Goal: Task Accomplishment & Management: Manage account settings

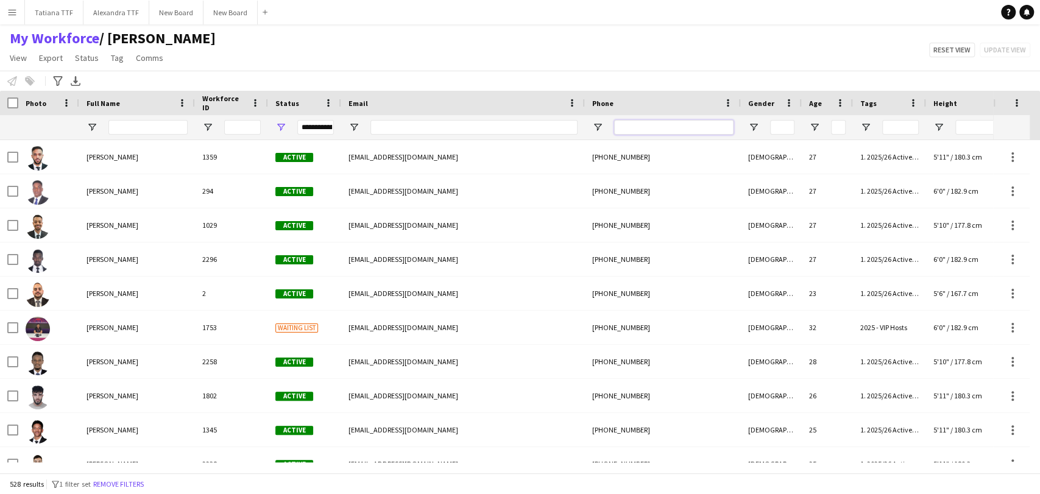
drag, startPoint x: 646, startPoint y: 131, endPoint x: 651, endPoint y: 125, distance: 6.9
click at [648, 129] on input "Phone Filter Input" at bounding box center [673, 127] width 119 height 15
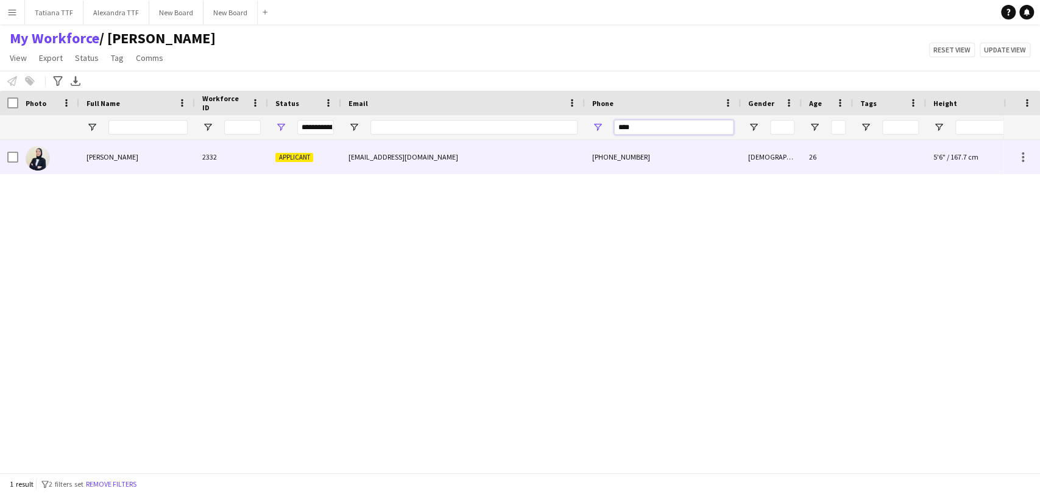
type input "****"
click at [49, 154] on img at bounding box center [38, 158] width 24 height 24
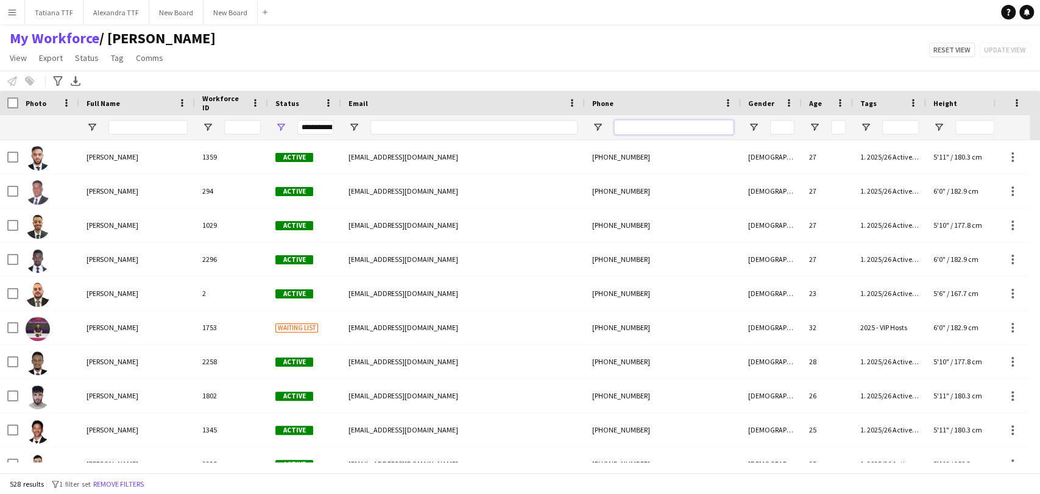
click at [646, 130] on input "Phone Filter Input" at bounding box center [673, 127] width 119 height 15
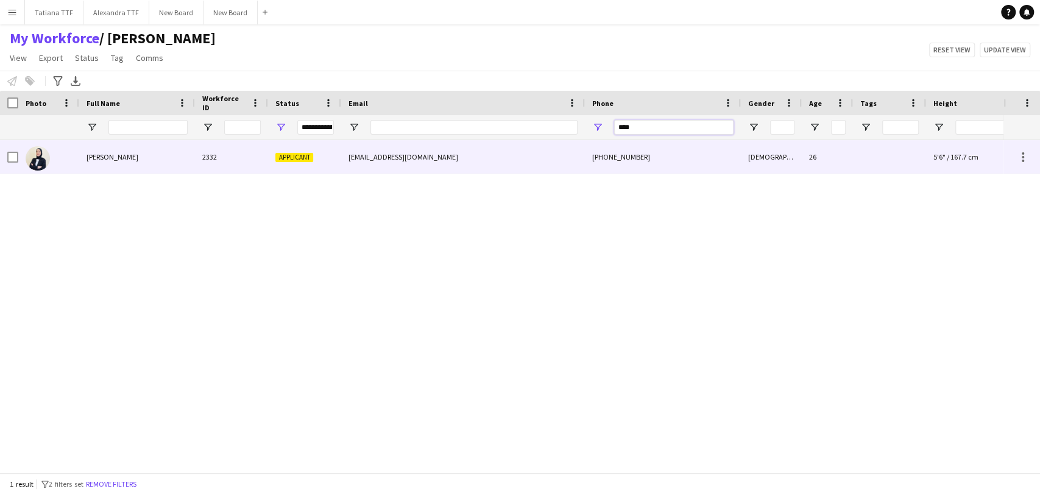
type input "****"
click at [49, 158] on img at bounding box center [38, 158] width 24 height 24
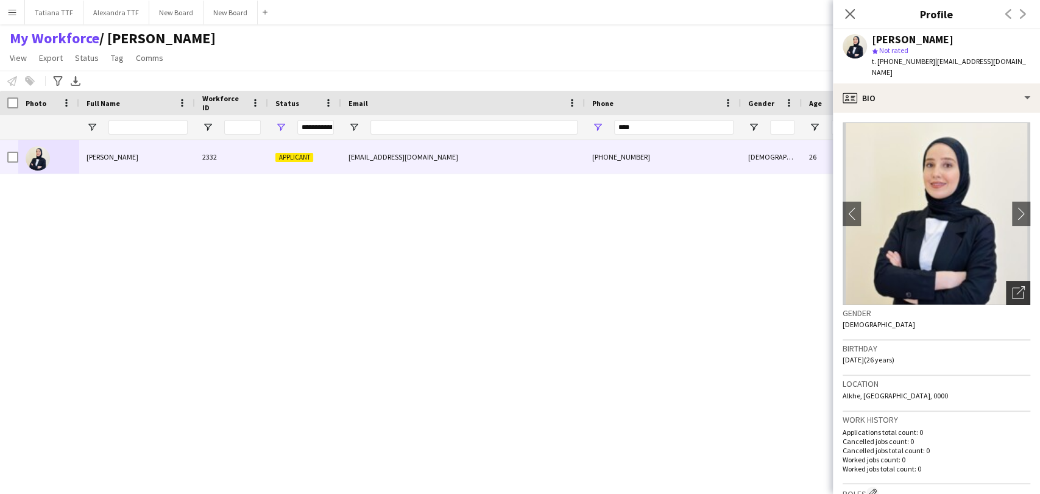
click at [1012, 287] on icon "Open photos pop-in" at bounding box center [1018, 292] width 13 height 13
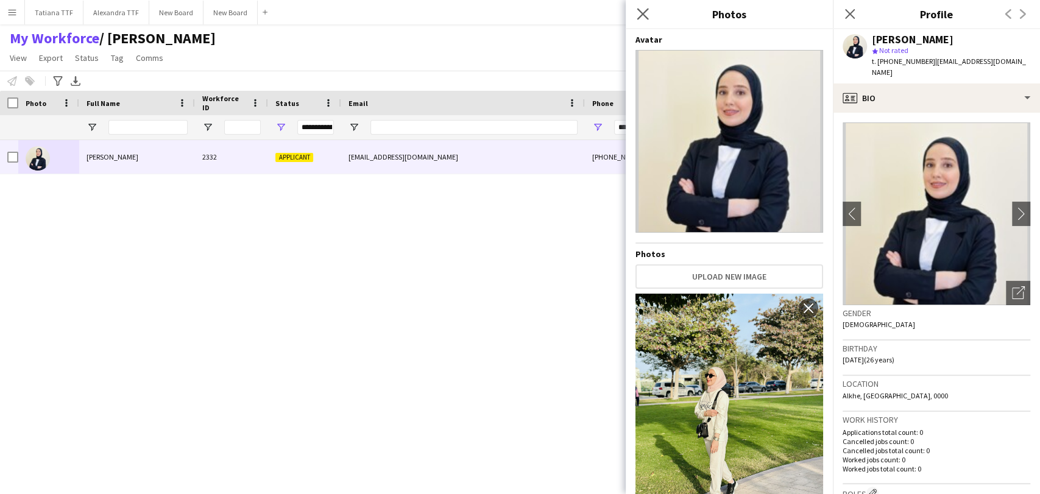
click at [649, 9] on app-icon "Close pop-in" at bounding box center [643, 14] width 18 height 18
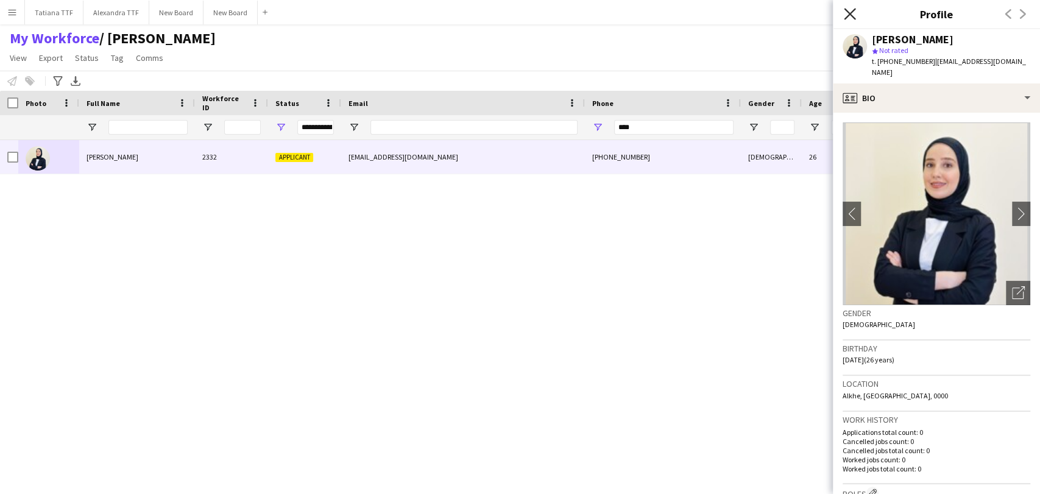
click at [847, 11] on icon at bounding box center [850, 14] width 12 height 12
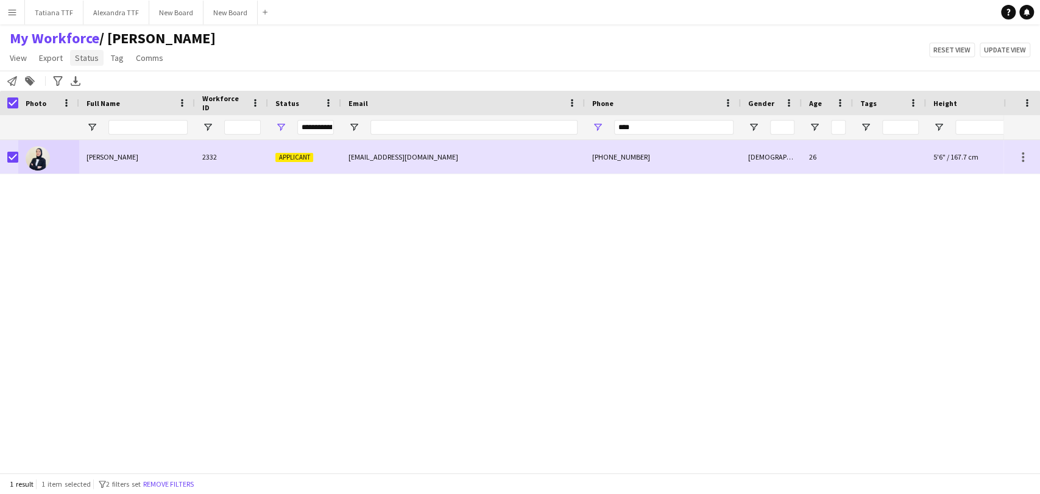
click at [89, 62] on span "Status" at bounding box center [87, 57] width 24 height 11
click at [110, 89] on link "Edit" at bounding box center [112, 84] width 85 height 26
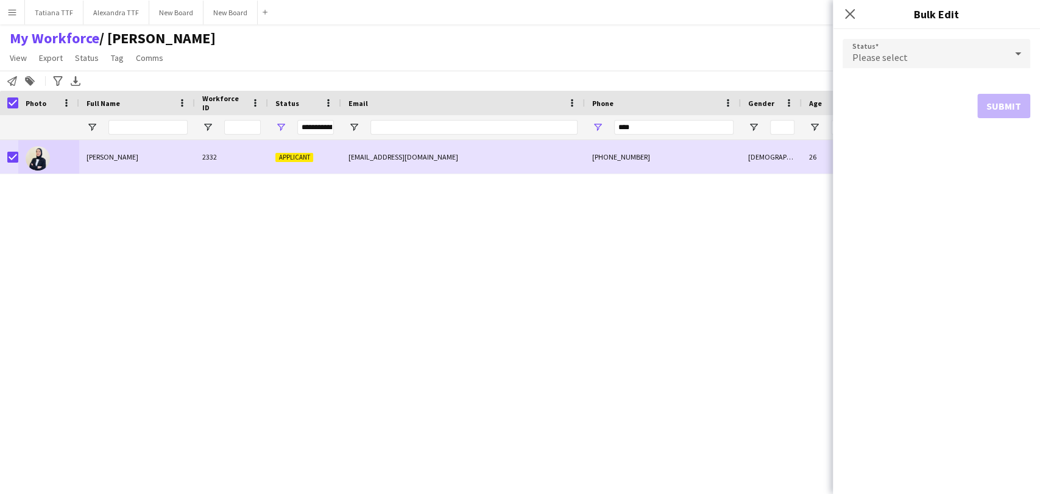
click at [982, 58] on div "Please select" at bounding box center [924, 53] width 163 height 29
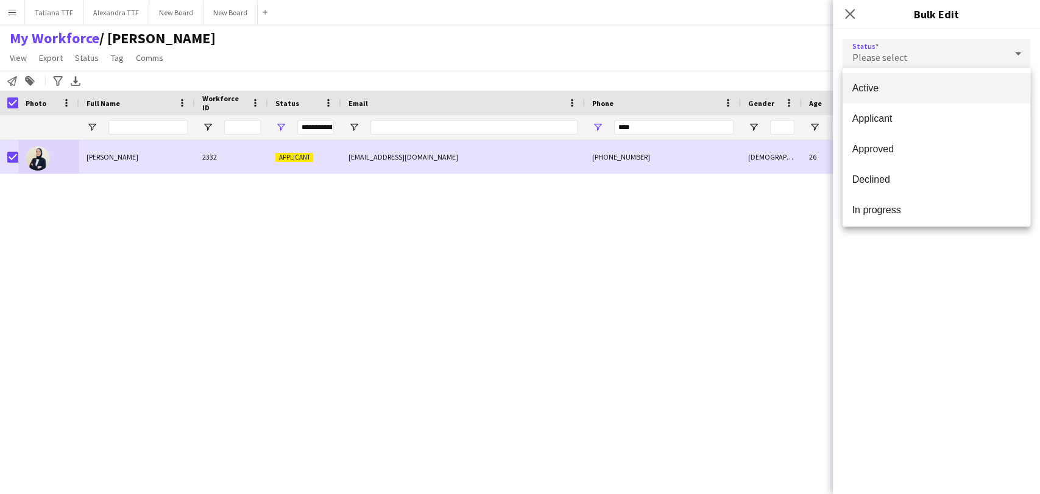
click at [878, 85] on span "Active" at bounding box center [936, 88] width 168 height 12
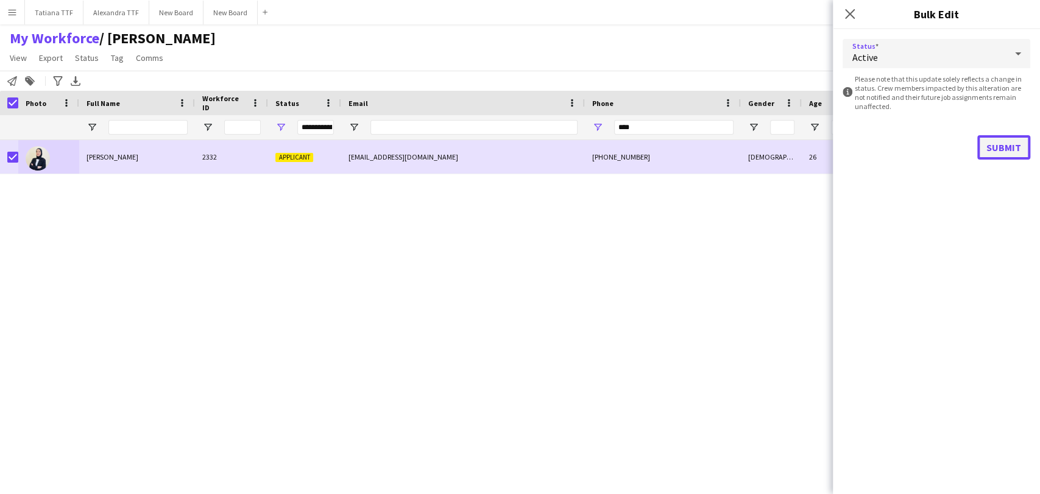
click at [1003, 149] on button "Submit" at bounding box center [1003, 147] width 53 height 24
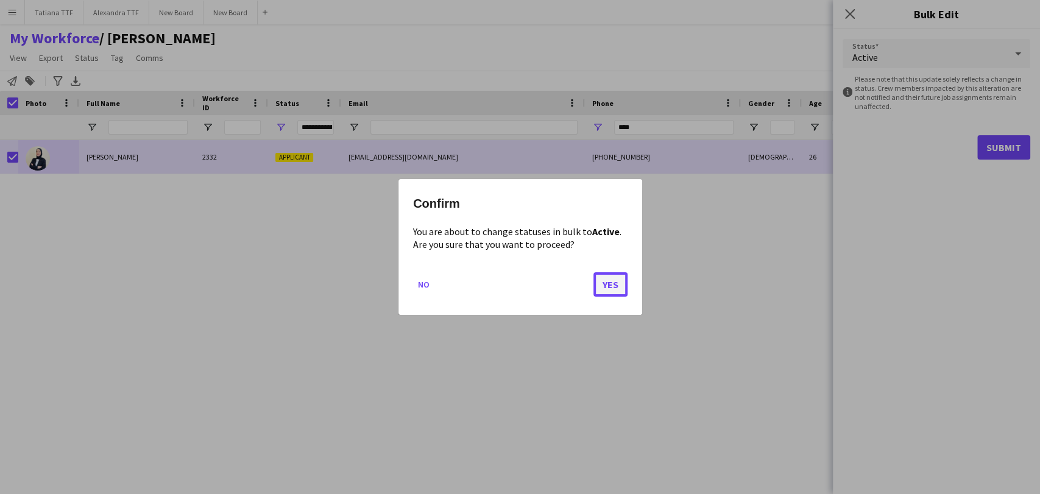
click at [612, 289] on button "Yes" at bounding box center [610, 284] width 34 height 24
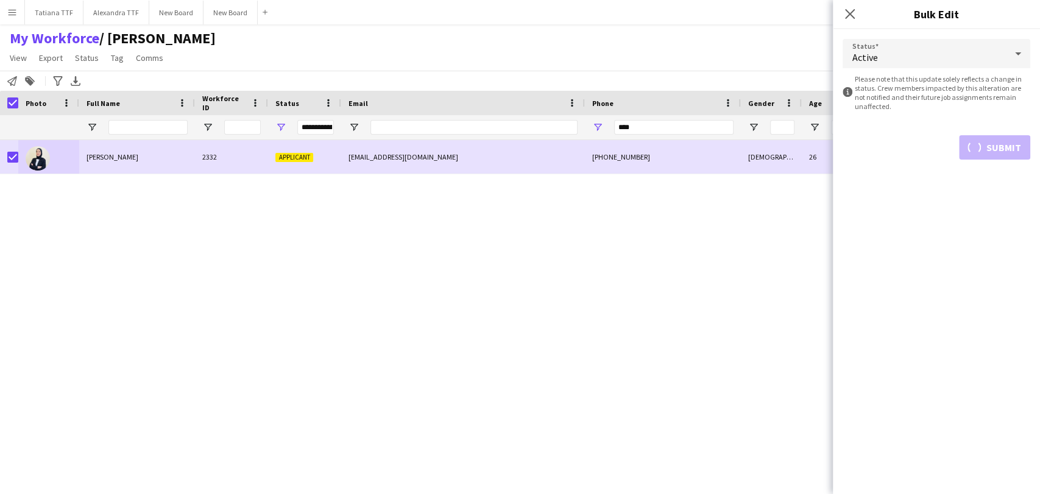
click at [1012, 148] on div "Submit" at bounding box center [937, 147] width 188 height 24
drag, startPoint x: 637, startPoint y: 125, endPoint x: 604, endPoint y: 129, distance: 33.0
click at [604, 129] on div "****" at bounding box center [663, 127] width 156 height 24
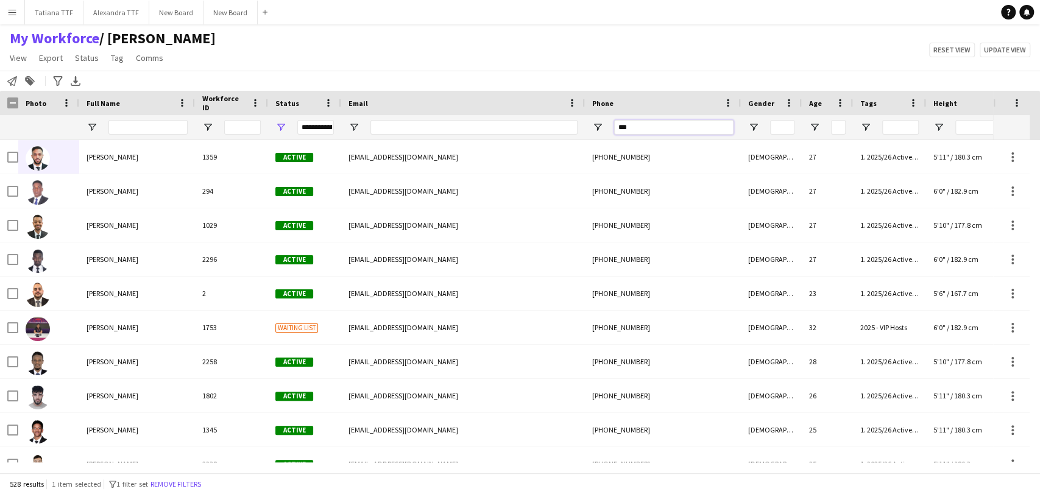
type input "****"
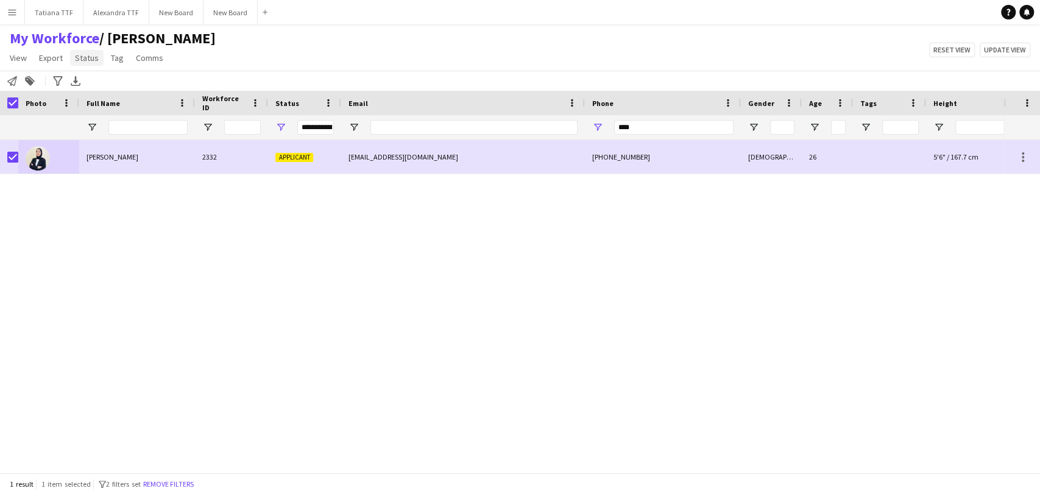
click at [75, 60] on span "Status" at bounding box center [87, 57] width 24 height 11
click at [82, 85] on span "Edit" at bounding box center [87, 84] width 14 height 11
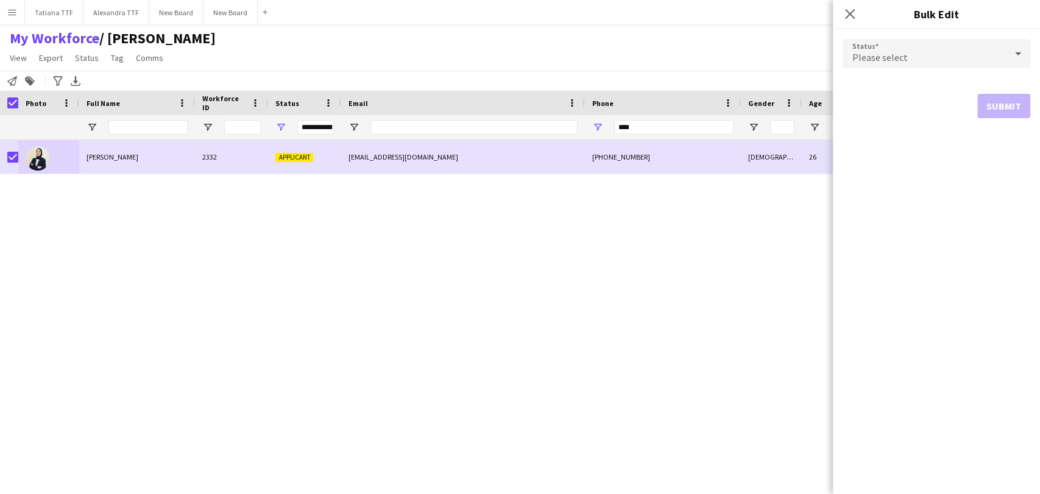
click at [931, 54] on div "Please select" at bounding box center [924, 53] width 163 height 29
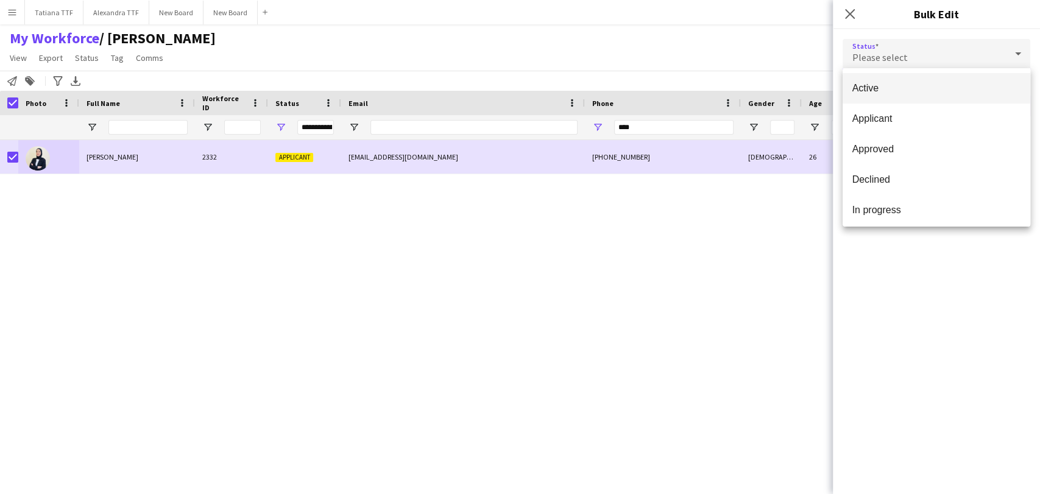
click at [915, 89] on span "Active" at bounding box center [936, 88] width 168 height 12
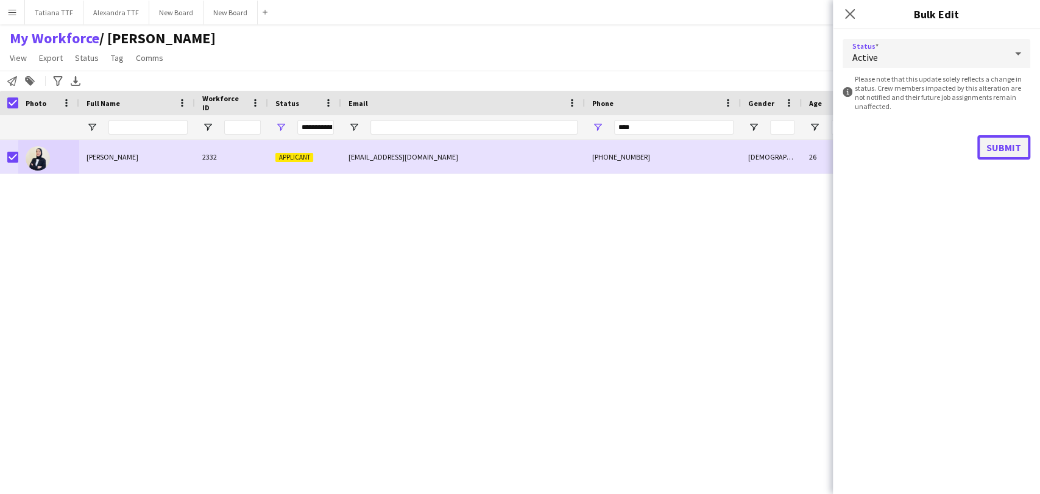
click at [1008, 145] on button "Submit" at bounding box center [1003, 147] width 53 height 24
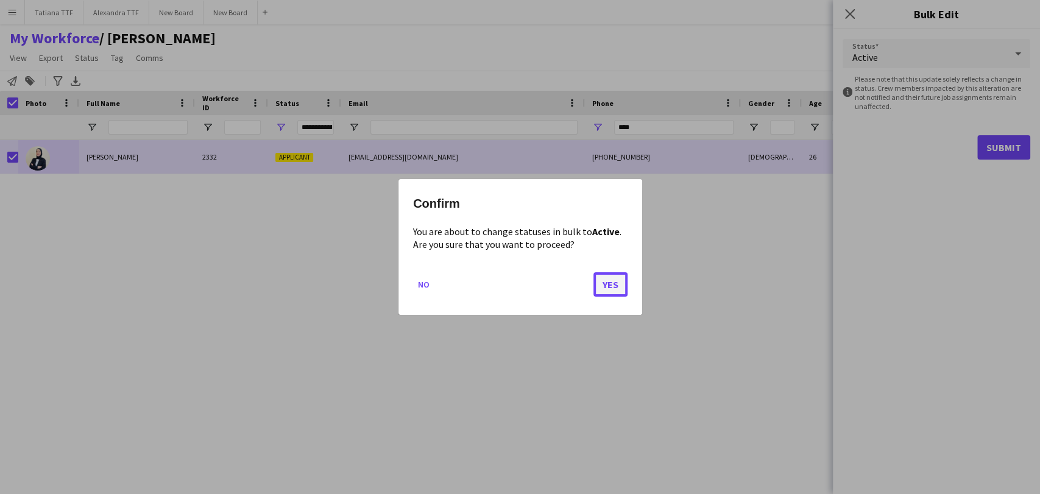
click at [603, 289] on button "Yes" at bounding box center [610, 284] width 34 height 24
